Goal: Task Accomplishment & Management: Manage account settings

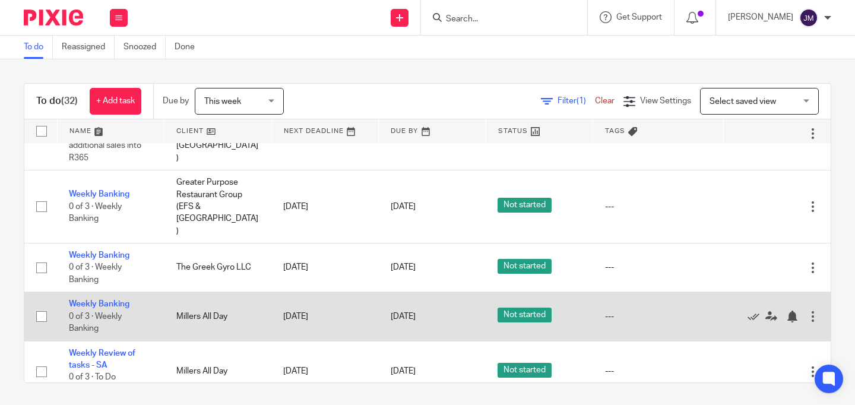
scroll to position [842, 0]
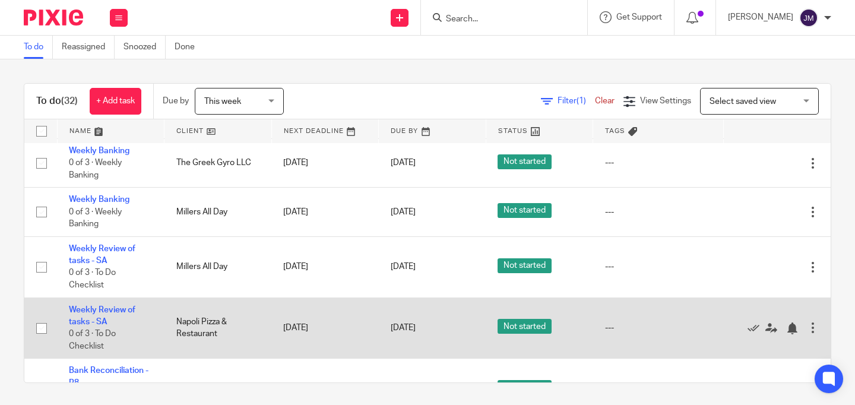
click at [42, 317] on input "checkbox" at bounding box center [41, 328] width 23 height 23
checkbox input "true"
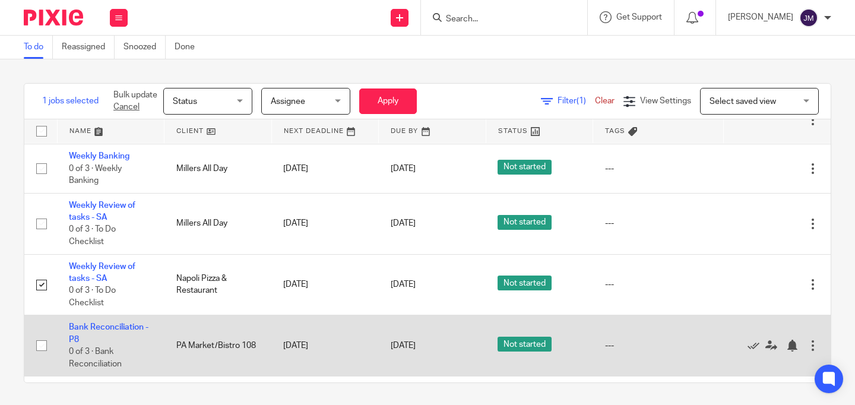
scroll to position [971, 0]
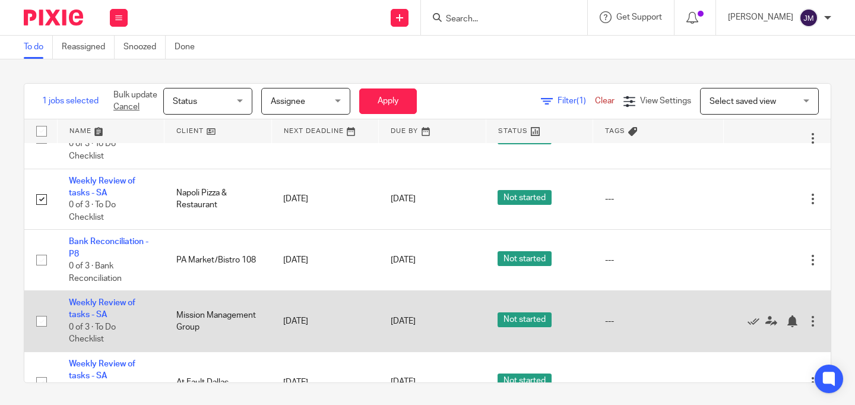
click at [41, 310] on input "checkbox" at bounding box center [41, 321] width 23 height 23
checkbox input "true"
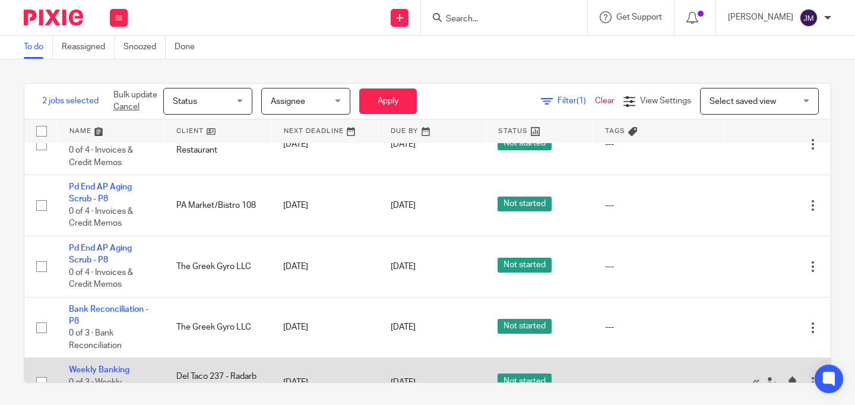
scroll to position [1705, 0]
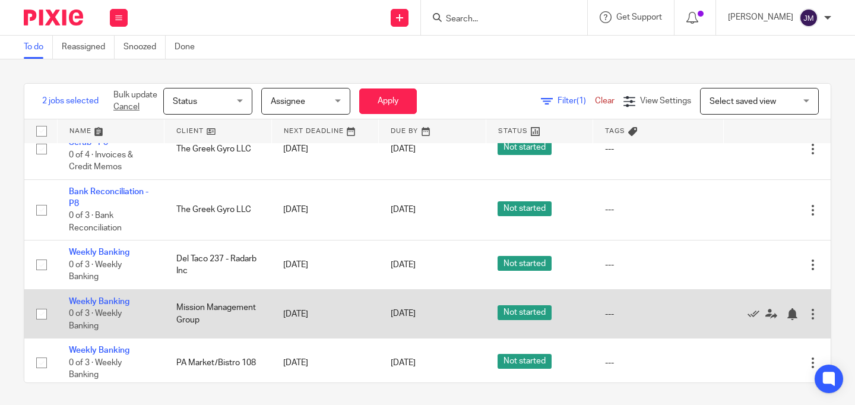
click at [40, 303] on input "checkbox" at bounding box center [41, 314] width 23 height 23
checkbox input "true"
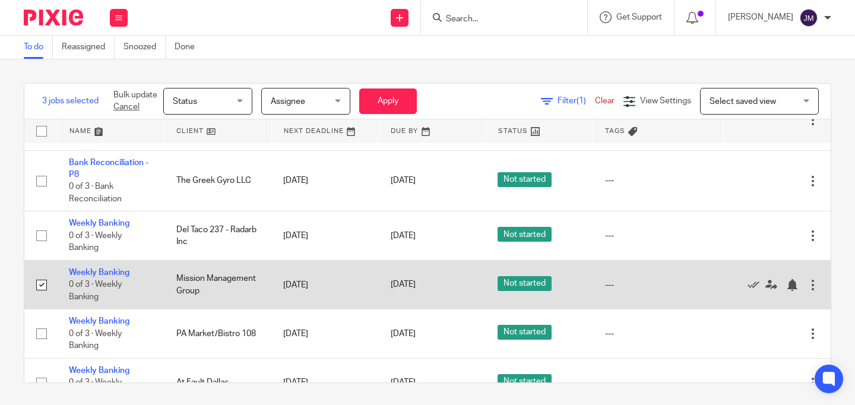
scroll to position [2, 0]
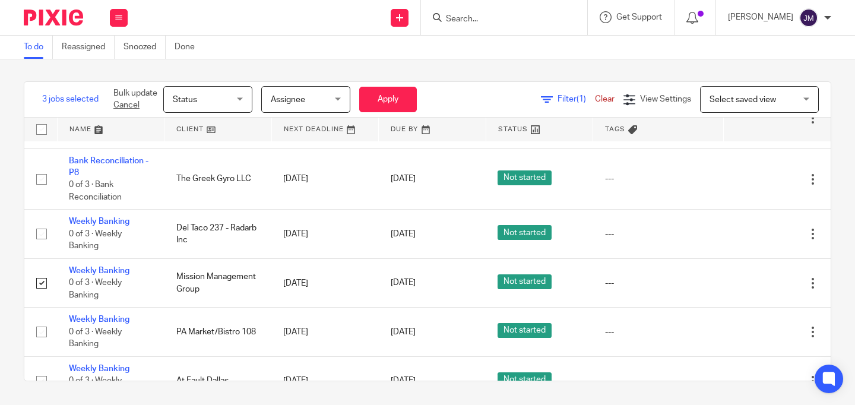
click at [238, 95] on div "Status Status" at bounding box center [207, 99] width 89 height 27
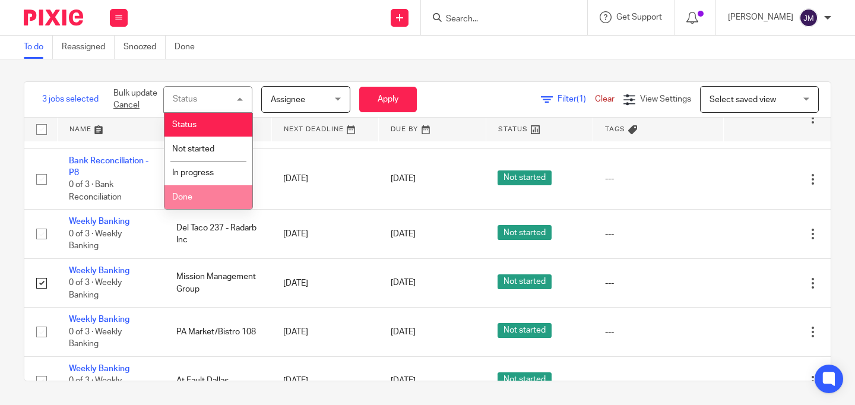
click at [197, 195] on li "Done" at bounding box center [209, 197] width 88 height 24
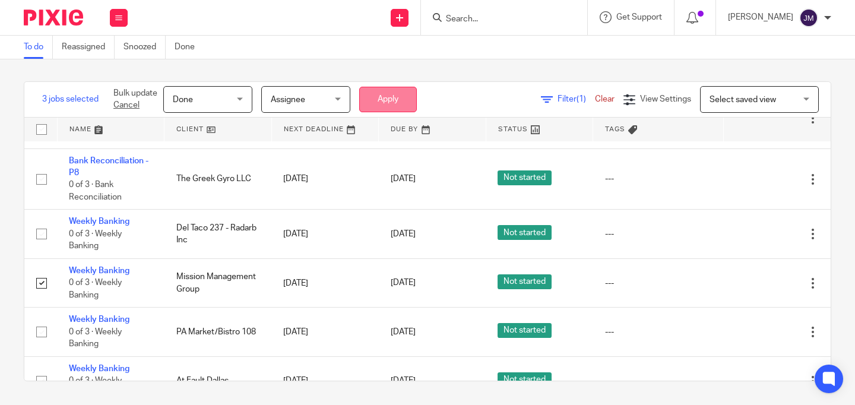
click at [388, 91] on button "Apply" at bounding box center [388, 100] width 58 height 26
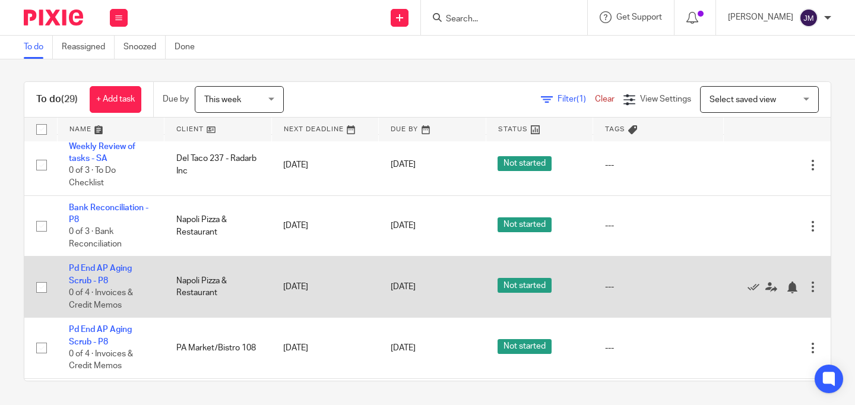
scroll to position [1190, 0]
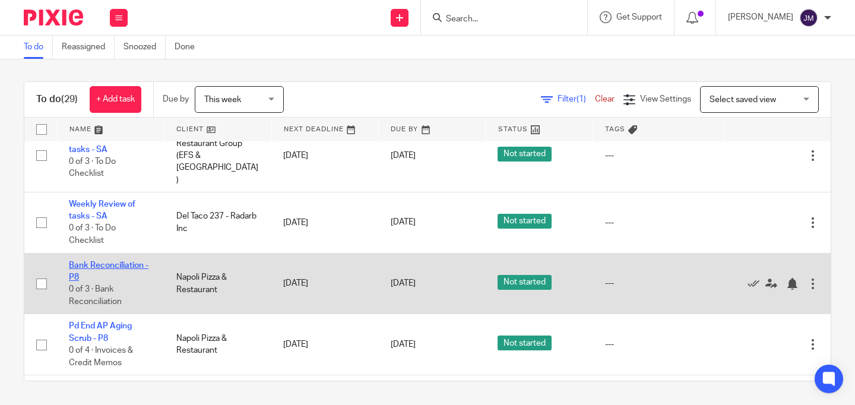
click at [87, 261] on link "Bank Reconciliation - P8" at bounding box center [109, 271] width 80 height 20
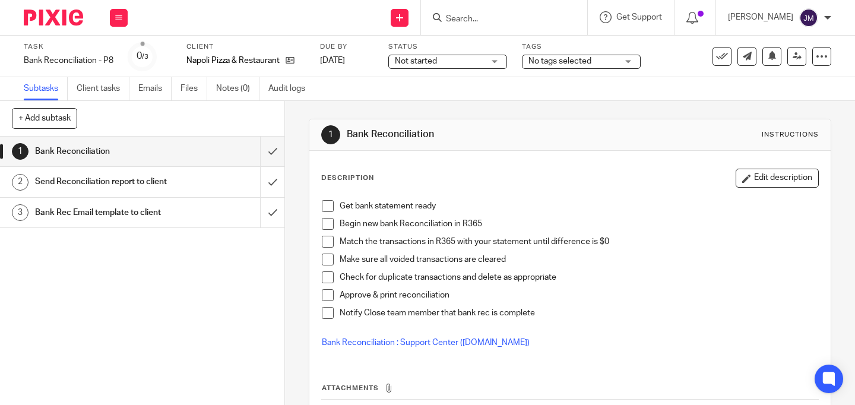
click at [491, 65] on div "Not started Not started" at bounding box center [447, 62] width 119 height 14
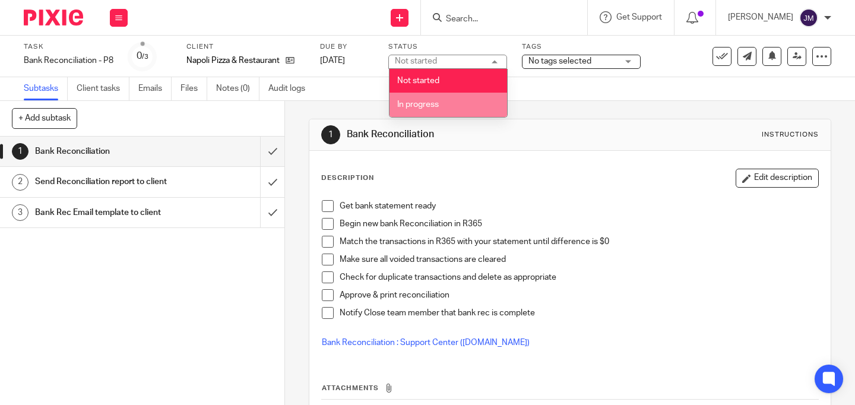
click at [472, 104] on li "In progress" at bounding box center [449, 105] width 118 height 24
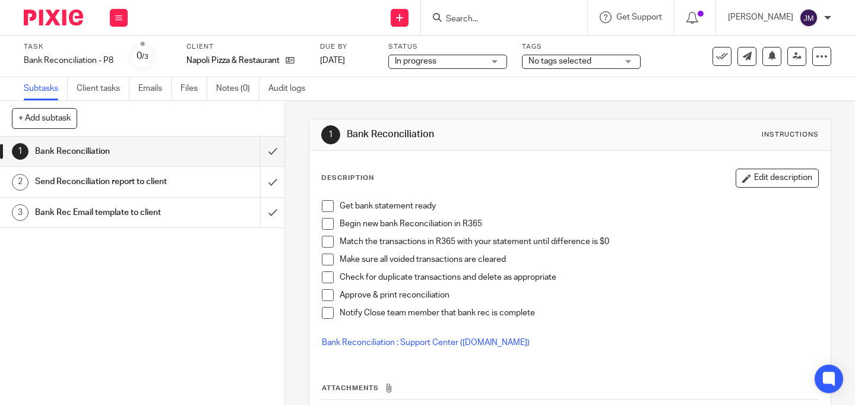
click at [611, 64] on span "No tags selected" at bounding box center [573, 61] width 89 height 12
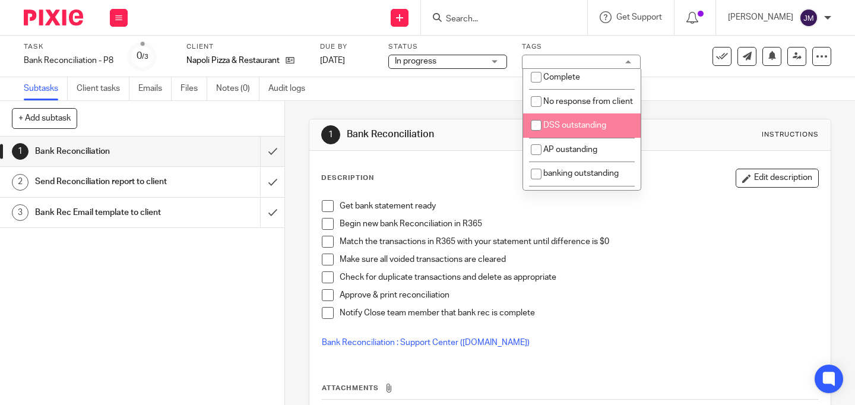
scroll to position [110, 0]
click at [559, 131] on span "AP oustanding" at bounding box center [570, 127] width 54 height 8
checkbox input "true"
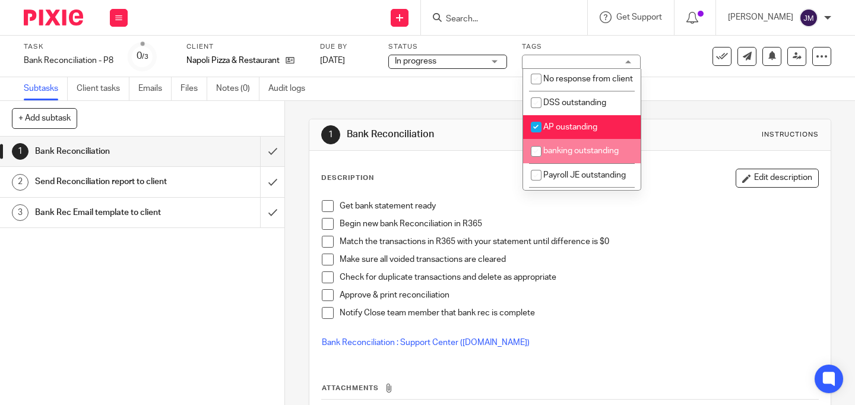
click at [555, 163] on li "banking outstanding" at bounding box center [582, 151] width 118 height 24
checkbox input "true"
click at [560, 131] on span "AP oustanding" at bounding box center [570, 127] width 54 height 8
checkbox input "false"
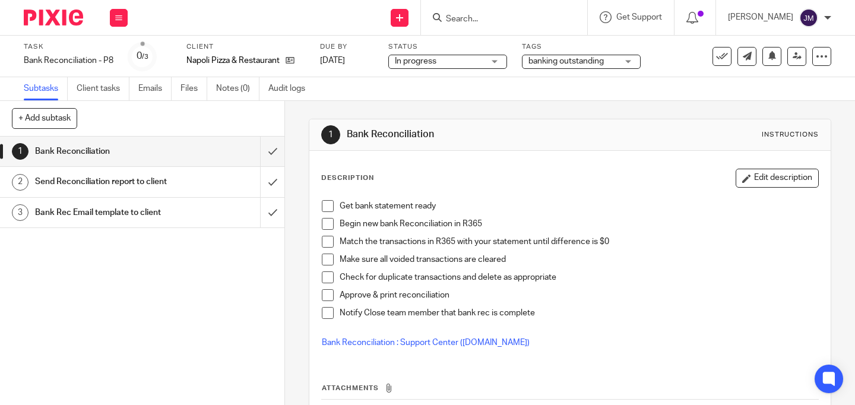
click at [46, 10] on img at bounding box center [53, 18] width 59 height 16
